Goal: Navigation & Orientation: Go to known website

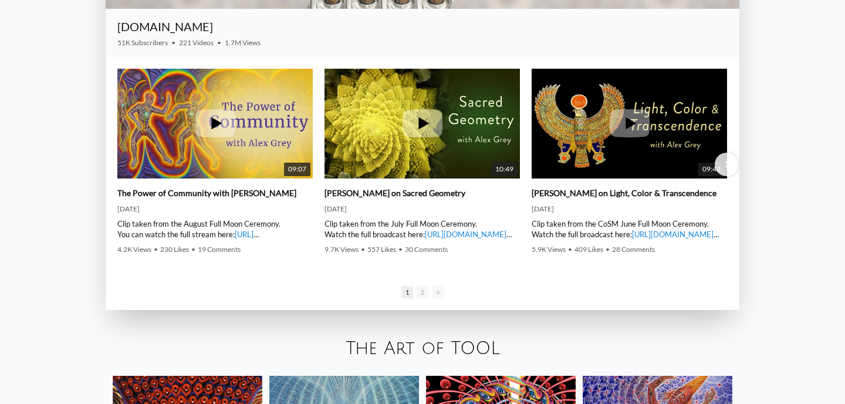
scroll to position [1711, 0]
